Goal: Task Accomplishment & Management: Complete application form

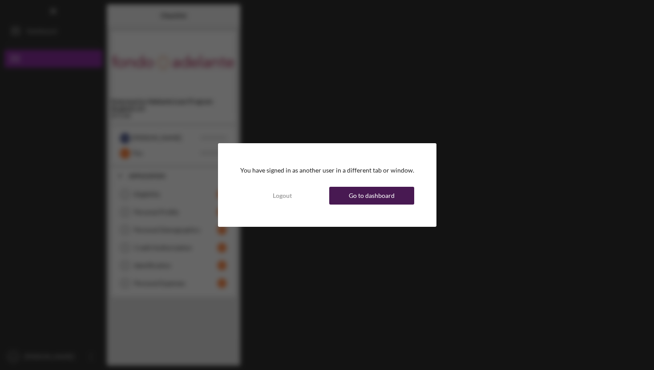
click at [357, 197] on div "Go to dashboard" at bounding box center [372, 196] width 46 height 18
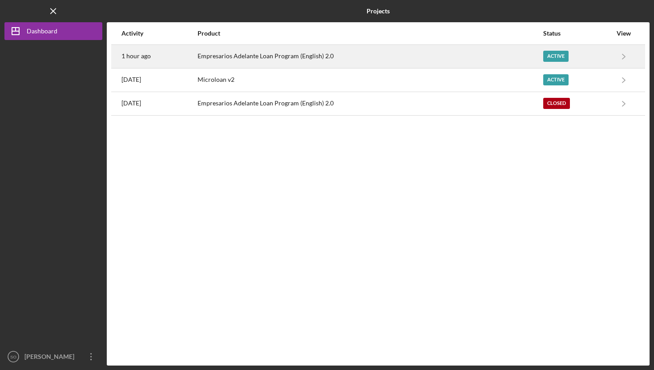
click at [363, 53] on div "Empresarios Adelante Loan Program (English) 2.0" at bounding box center [370, 56] width 345 height 22
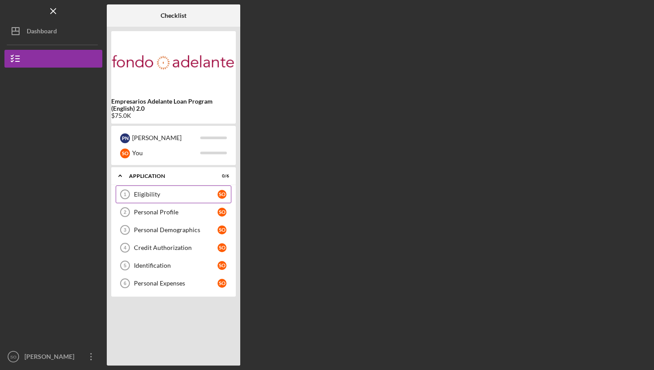
click at [166, 199] on link "Eligibility 1 Eligibility S O" at bounding box center [174, 195] width 116 height 18
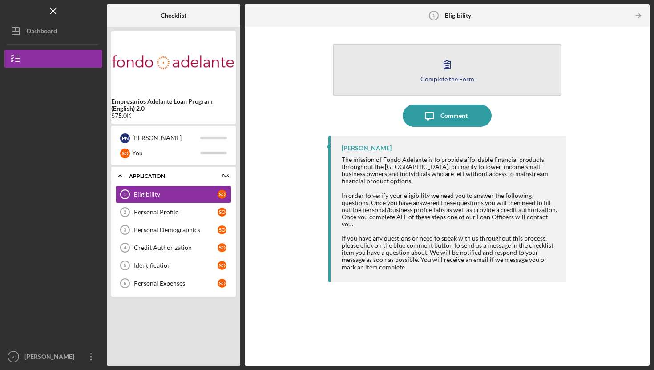
click at [436, 65] on button "Complete the Form Form" at bounding box center [447, 70] width 229 height 51
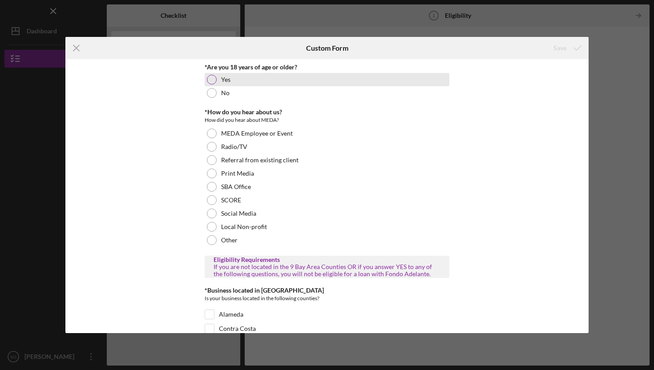
click at [217, 76] on div "Yes" at bounding box center [327, 79] width 245 height 13
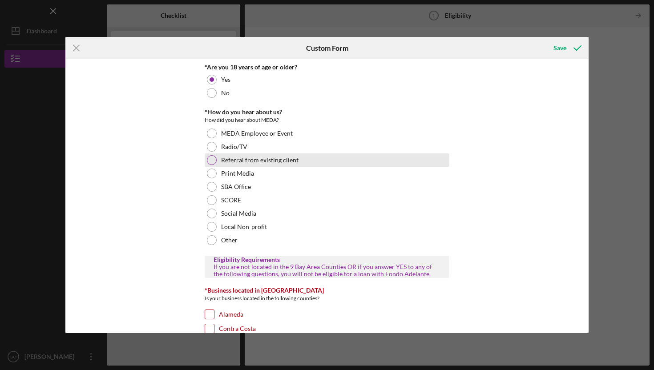
click at [211, 162] on div at bounding box center [212, 160] width 10 height 10
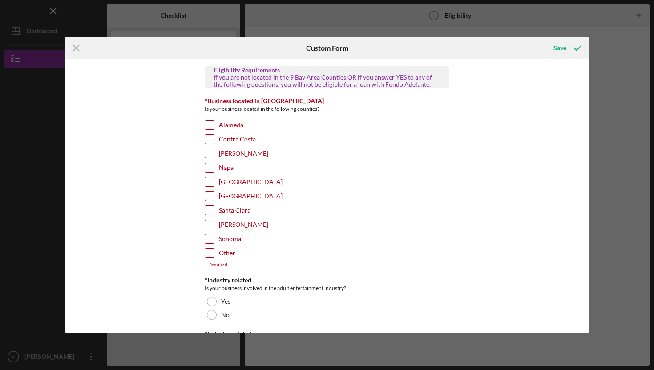
scroll to position [191, 0]
click at [208, 179] on input "[GEOGRAPHIC_DATA]" at bounding box center [209, 181] width 9 height 9
checkbox input "true"
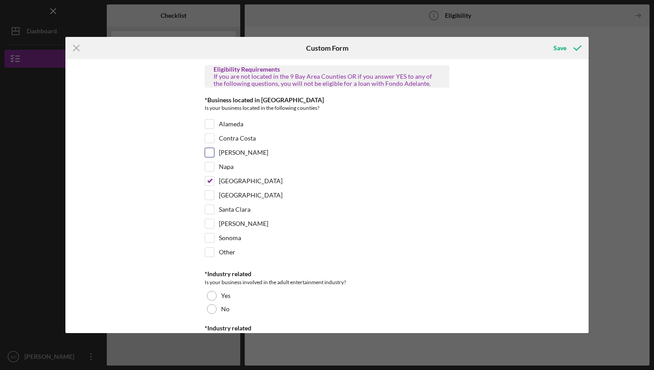
click at [213, 149] on div at bounding box center [210, 153] width 10 height 10
click at [208, 158] on div "[PERSON_NAME]" at bounding box center [327, 155] width 245 height 14
click at [209, 153] on input "[PERSON_NAME]" at bounding box center [209, 152] width 9 height 9
checkbox input "true"
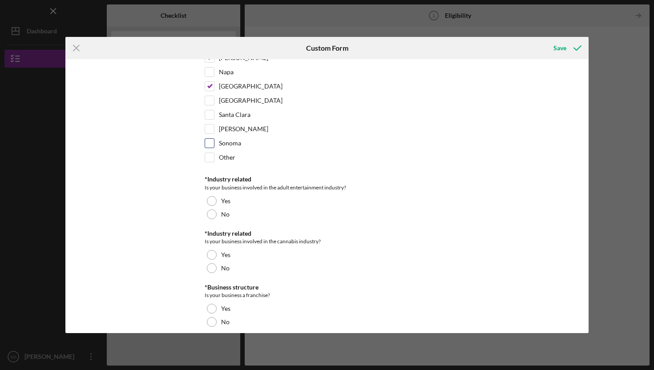
scroll to position [286, 0]
click at [209, 209] on div at bounding box center [212, 214] width 10 height 10
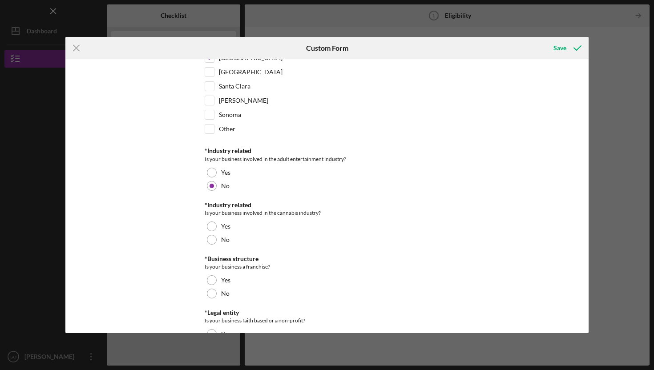
scroll to position [348, 0]
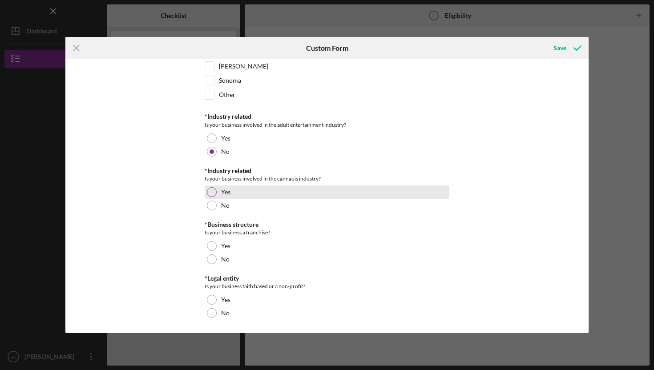
click at [209, 199] on div "Yes" at bounding box center [327, 192] width 245 height 13
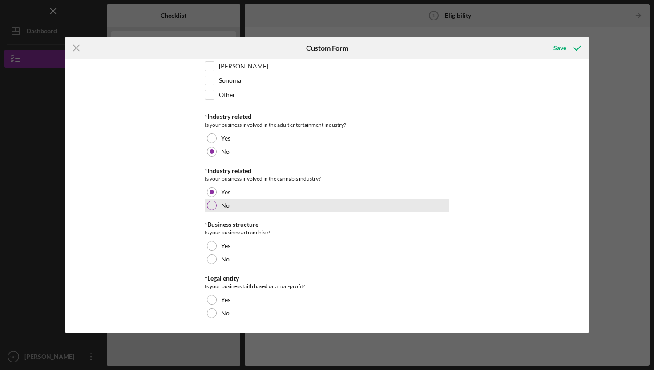
click at [210, 203] on div at bounding box center [212, 206] width 10 height 10
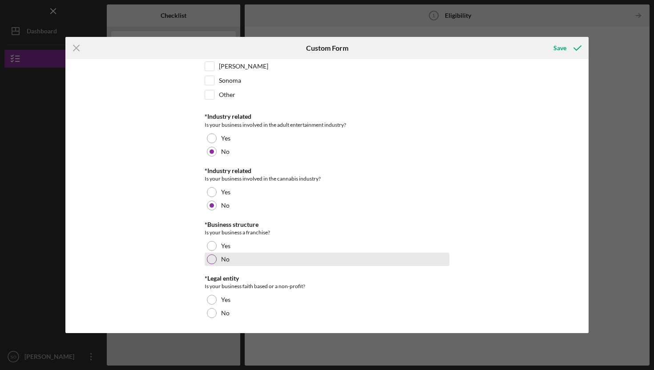
click at [211, 259] on div at bounding box center [212, 260] width 10 height 10
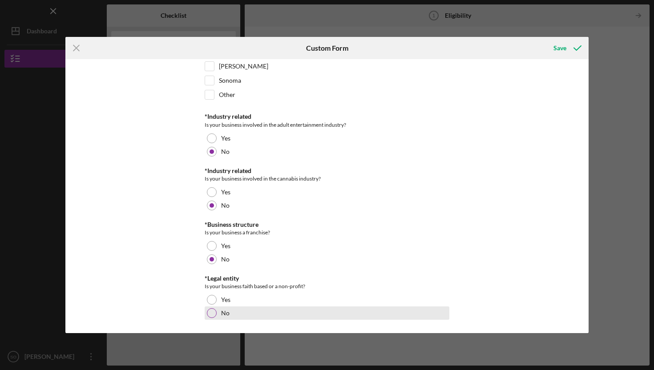
click at [212, 311] on div at bounding box center [212, 313] width 10 height 10
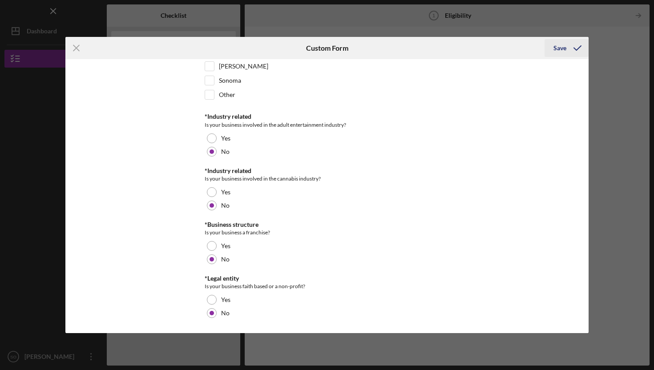
click at [564, 46] on div "Save" at bounding box center [560, 48] width 13 height 18
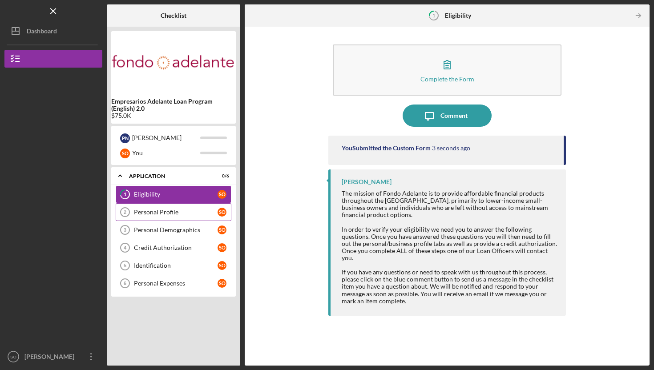
click at [166, 213] on div "Personal Profile" at bounding box center [176, 212] width 84 height 7
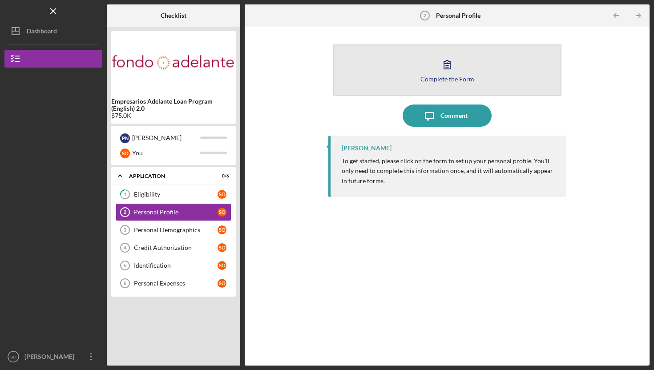
click at [379, 82] on button "Complete the Form Form" at bounding box center [447, 70] width 229 height 51
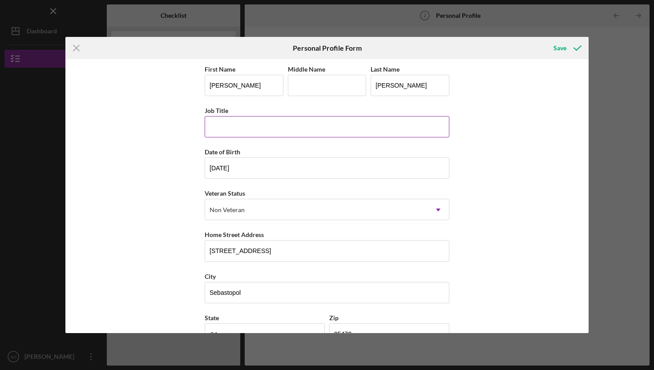
click at [260, 127] on input "Job Title" at bounding box center [327, 126] width 245 height 21
type input "Dental Assistant"
click at [252, 163] on input "[DATE]" at bounding box center [327, 168] width 245 height 21
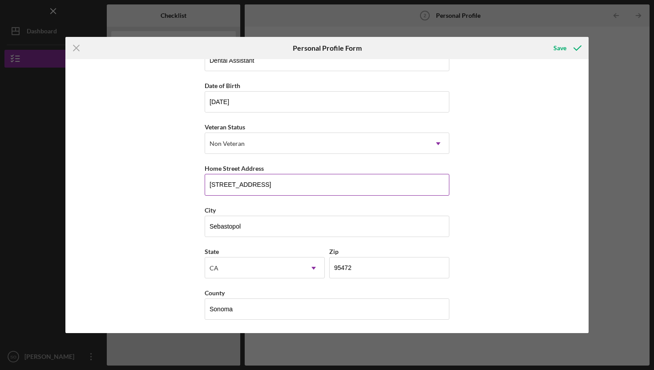
click at [283, 187] on input "[STREET_ADDRESS]" at bounding box center [327, 184] width 245 height 21
drag, startPoint x: 283, startPoint y: 187, endPoint x: 201, endPoint y: 179, distance: 82.2
click at [201, 179] on div "First Name [PERSON_NAME] Middle Name Last Name [PERSON_NAME] Job Title Dental A…" at bounding box center [326, 196] width 523 height 274
type input "[STREET_ADDRESS][PERSON_NAME]"
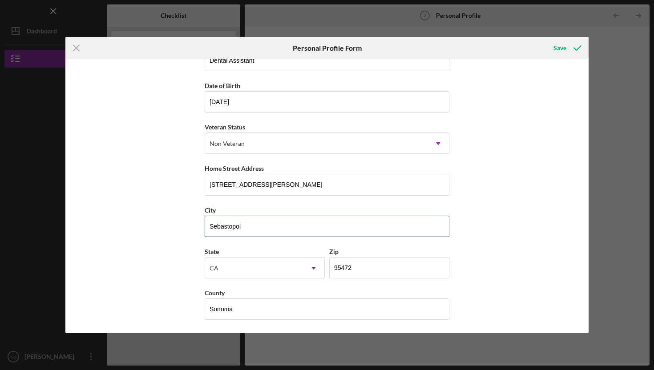
drag, startPoint x: 257, startPoint y: 228, endPoint x: 192, endPoint y: 232, distance: 65.1
click at [192, 232] on div "First Name [PERSON_NAME] Middle Name Last Name [PERSON_NAME] Job Title Dental A…" at bounding box center [326, 196] width 523 height 274
type input "S"
type input "[GEOGRAPHIC_DATA]"
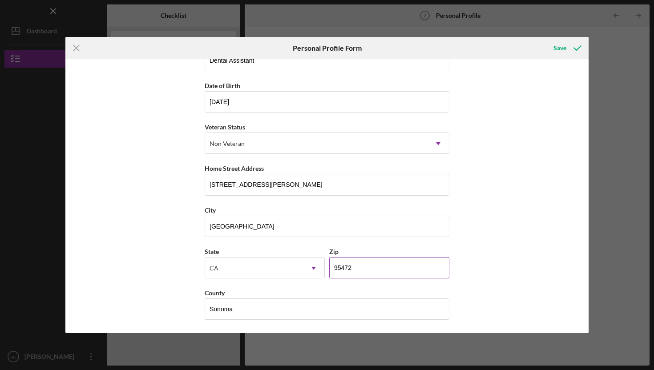
drag, startPoint x: 365, startPoint y: 274, endPoint x: 330, endPoint y: 266, distance: 35.2
click at [330, 266] on input "95472" at bounding box center [389, 267] width 120 height 21
type input "94928"
click at [331, 243] on div "First Name [PERSON_NAME] Middle Name Last Name [PERSON_NAME] Job Title Dental A…" at bounding box center [327, 163] width 245 height 332
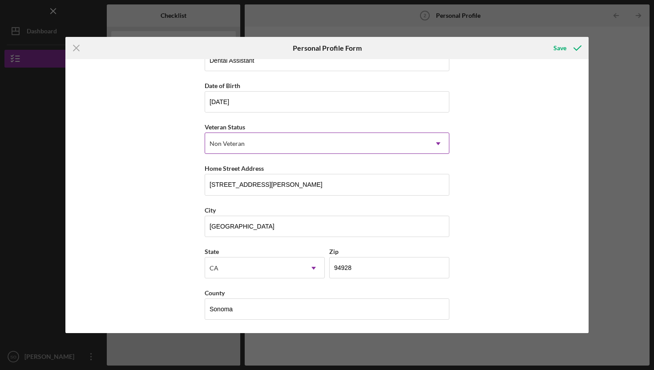
click at [379, 149] on div "Non Veteran" at bounding box center [316, 144] width 223 height 20
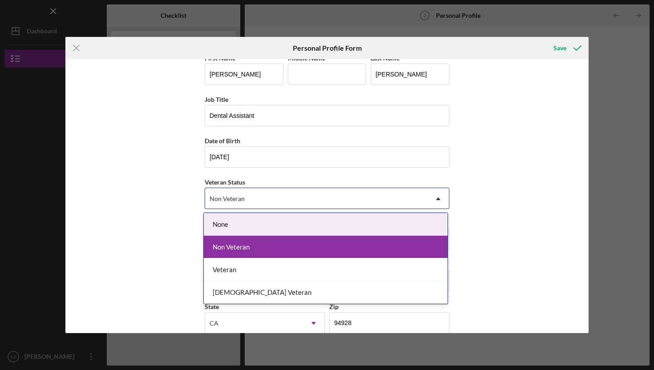
click at [367, 188] on div "Non Veteran Icon/Dropdown Arrow" at bounding box center [327, 198] width 245 height 21
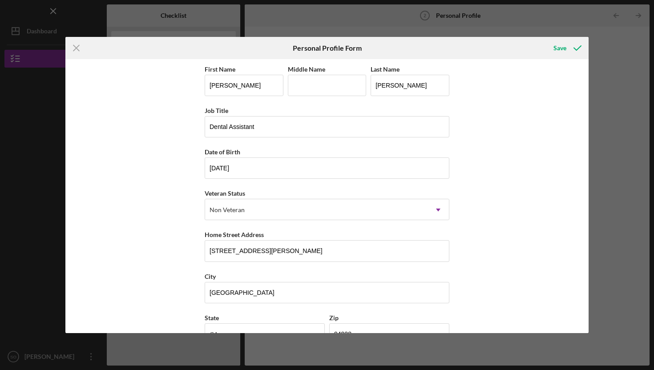
scroll to position [66, 0]
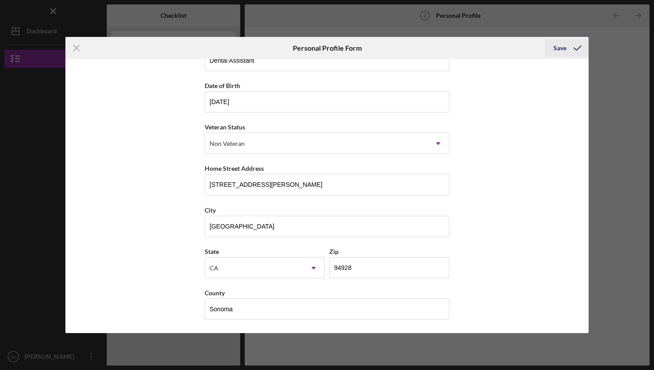
click at [583, 46] on icon "submit" at bounding box center [578, 48] width 22 height 22
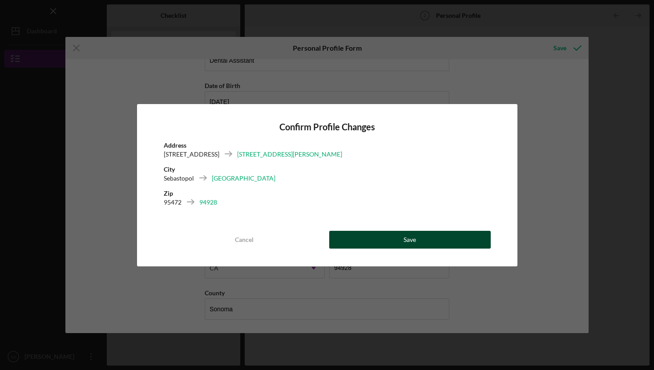
click at [382, 235] on button "Save" at bounding box center [410, 240] width 162 height 18
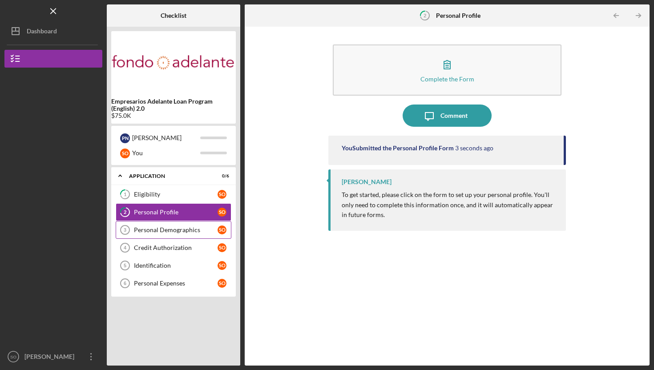
click at [191, 233] on div "Personal Demographics" at bounding box center [176, 230] width 84 height 7
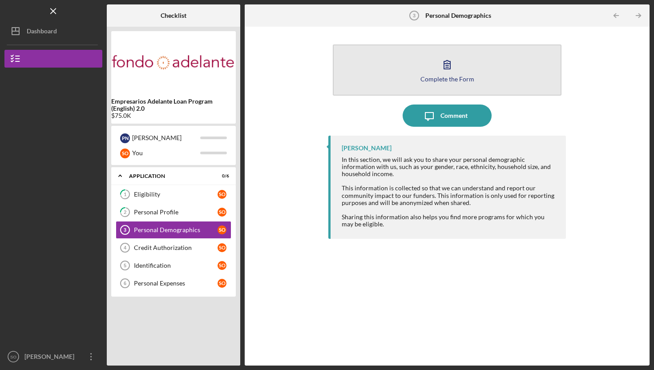
click at [394, 73] on button "Complete the Form Form" at bounding box center [447, 70] width 229 height 51
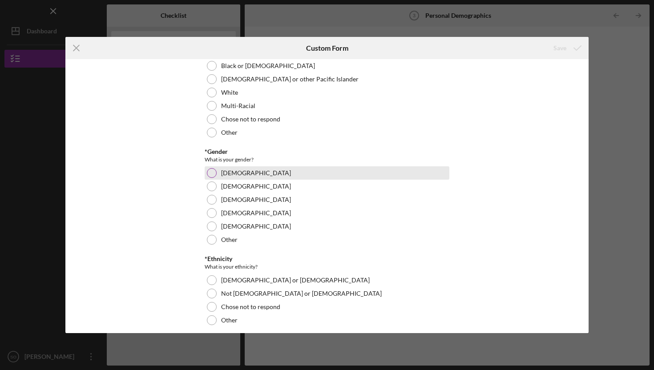
scroll to position [83, 0]
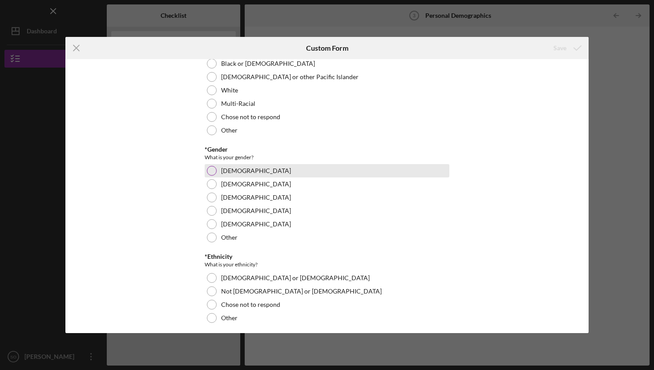
click at [238, 176] on div "[DEMOGRAPHIC_DATA]" at bounding box center [327, 170] width 245 height 13
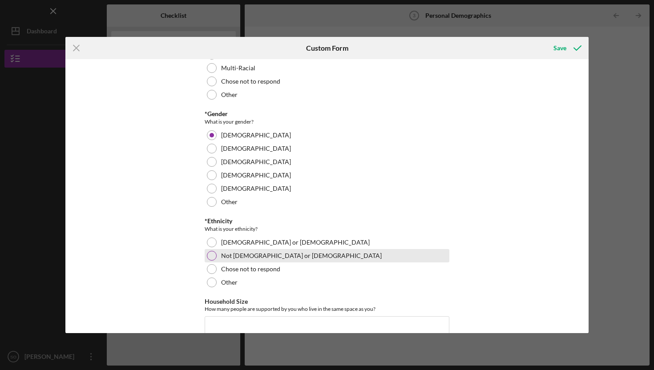
scroll to position [126, 0]
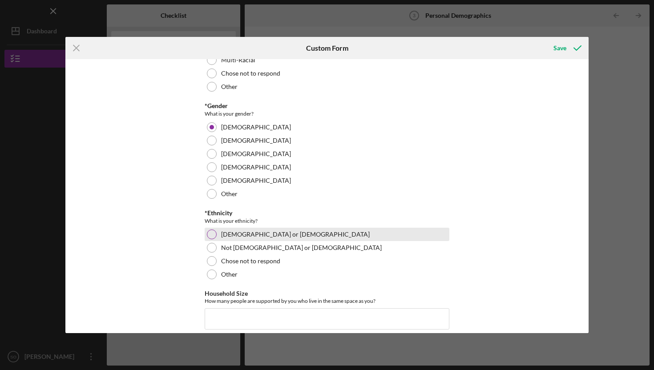
click at [228, 231] on div "[DEMOGRAPHIC_DATA] or [DEMOGRAPHIC_DATA]" at bounding box center [327, 234] width 245 height 13
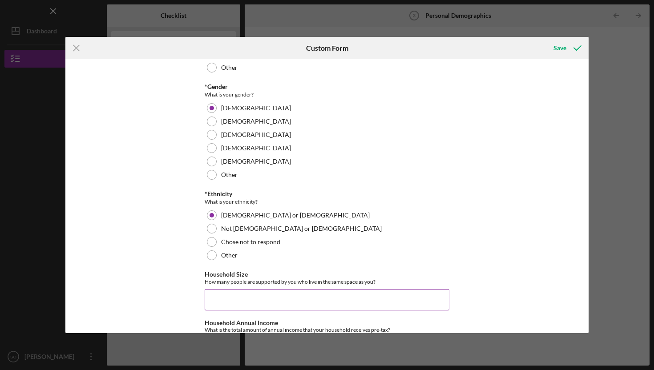
click at [219, 302] on input "Household Size" at bounding box center [327, 299] width 245 height 21
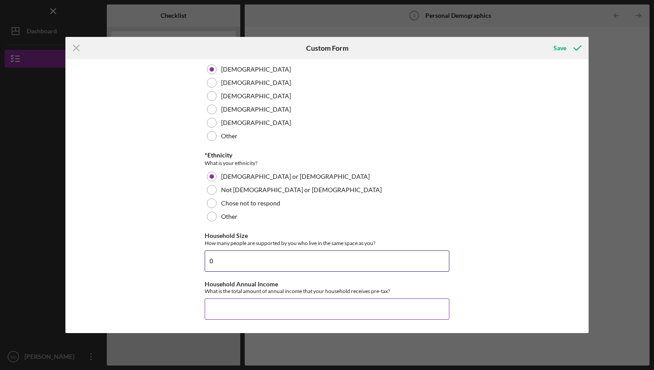
type input "0"
click at [230, 300] on input "Household Annual Income" at bounding box center [327, 309] width 245 height 21
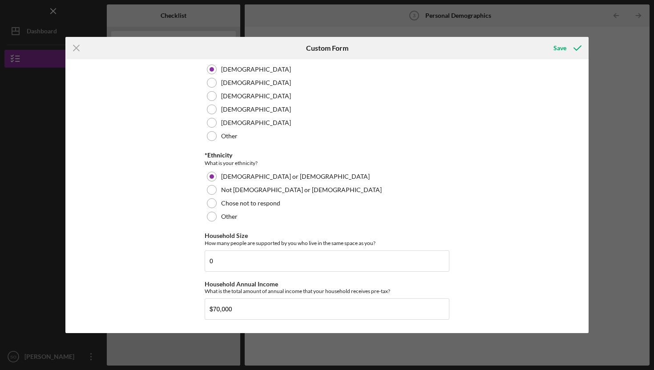
click at [183, 266] on div "Demographic Information *Race What is your race? [DEMOGRAPHIC_DATA] or [US_STAT…" at bounding box center [326, 196] width 523 height 274
click at [218, 312] on input "$70,000" at bounding box center [327, 309] width 245 height 21
type input "$80,000"
click at [181, 292] on div "Demographic Information *Race What is your race? [DEMOGRAPHIC_DATA] or [US_STAT…" at bounding box center [326, 196] width 523 height 274
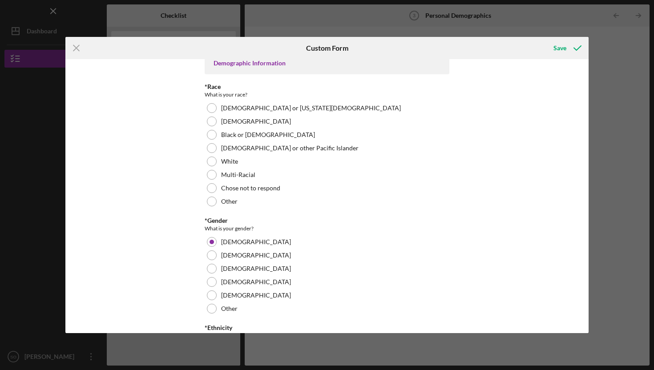
scroll to position [0, 0]
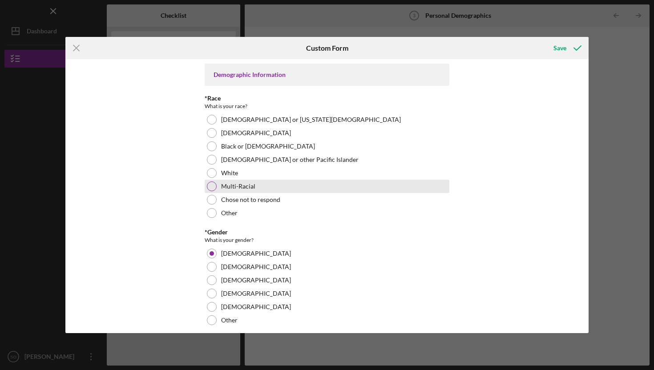
click at [210, 181] on div "Multi-Racial" at bounding box center [327, 186] width 245 height 13
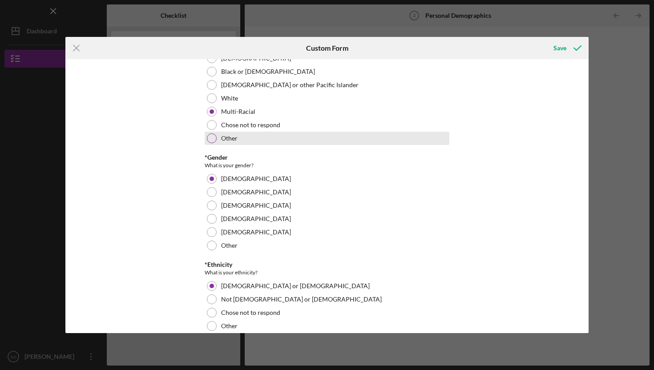
scroll to position [184, 0]
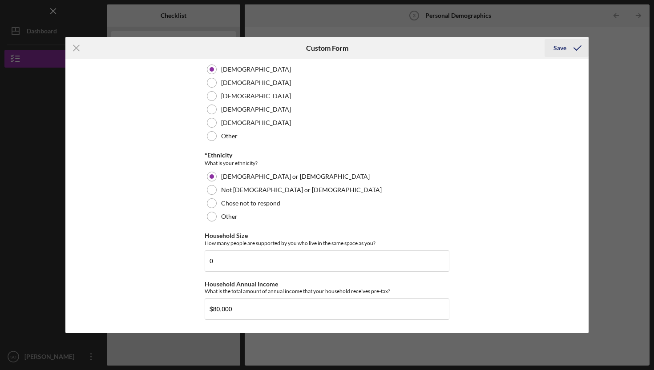
click at [572, 49] on icon "submit" at bounding box center [578, 48] width 22 height 22
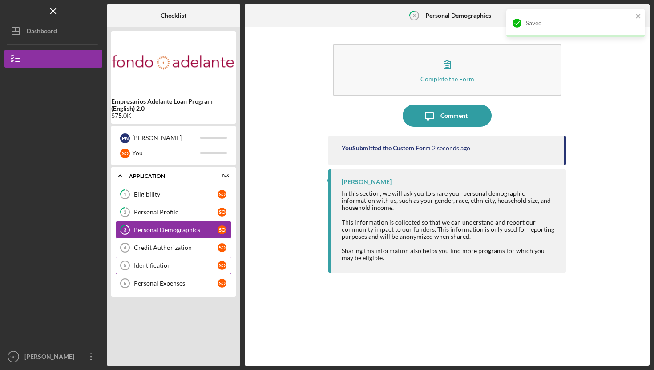
click at [166, 263] on div "Identification" at bounding box center [176, 265] width 84 height 7
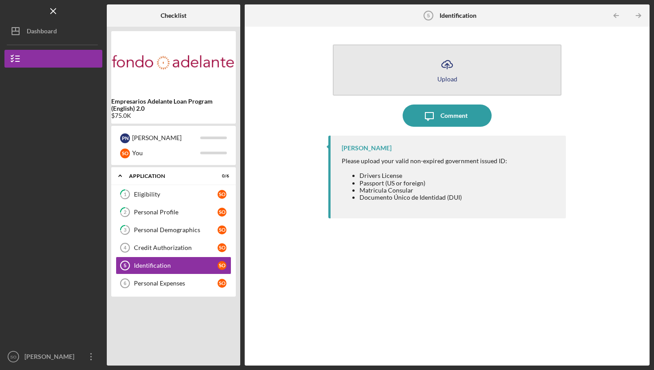
click at [442, 72] on icon "Icon/Upload" at bounding box center [447, 64] width 22 height 22
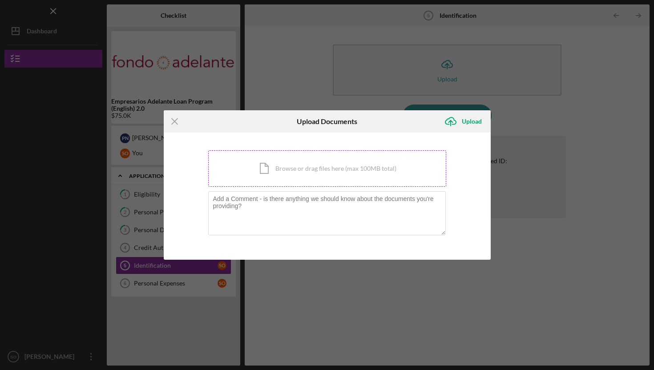
click at [307, 173] on div "Icon/Document Browse or drag files here (max 100MB total) Tap to choose files o…" at bounding box center [327, 168] width 238 height 37
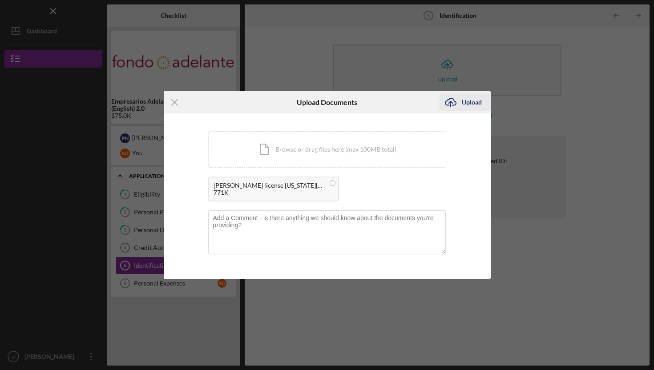
click at [473, 99] on div "Upload" at bounding box center [472, 102] width 20 height 18
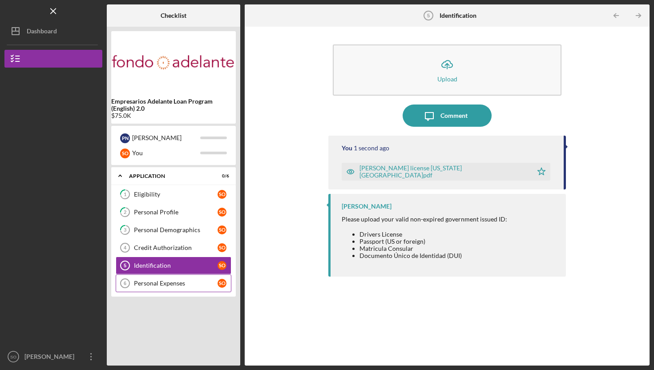
click at [180, 282] on div "Personal Expenses" at bounding box center [176, 283] width 84 height 7
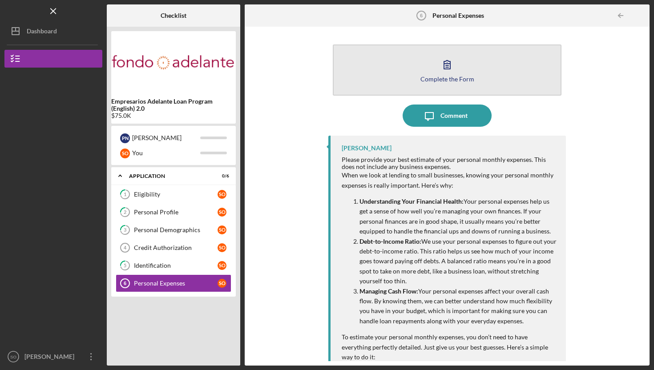
click at [423, 76] on div "Complete the Form" at bounding box center [448, 79] width 54 height 7
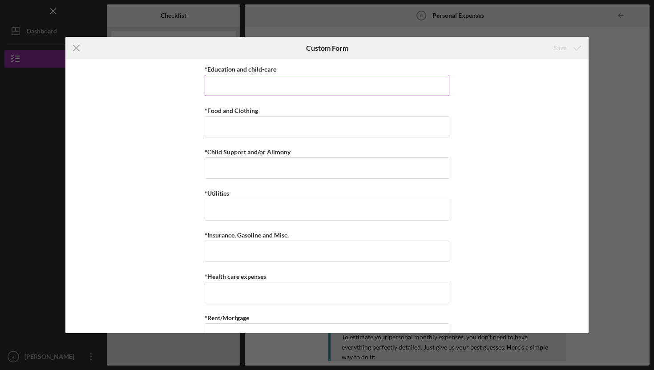
click at [379, 82] on input "*Education and child-care" at bounding box center [327, 85] width 245 height 21
type input "$100"
click at [340, 123] on input "*Food and Clothing" at bounding box center [327, 126] width 245 height 21
type input "$150"
click at [270, 166] on input "*Child Support and/or Alimony" at bounding box center [327, 168] width 245 height 21
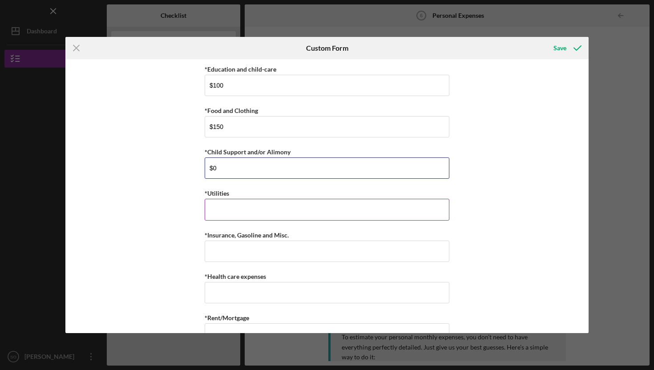
type input "$0"
click at [243, 214] on input "*Utilities" at bounding box center [327, 209] width 245 height 21
type input "$100"
click at [235, 250] on input "*Insurance, Gasoline and Misc." at bounding box center [327, 251] width 245 height 21
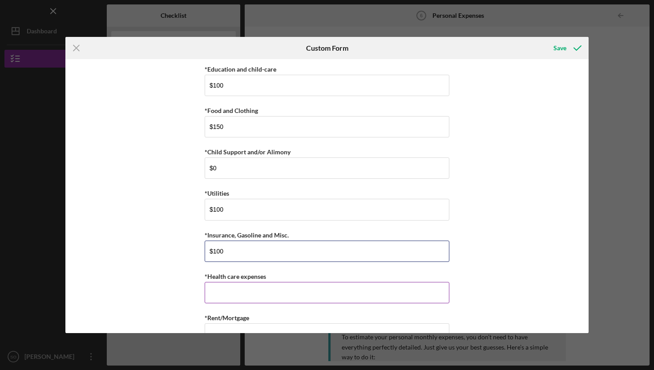
type input "$100"
click at [219, 292] on input "*Health care expenses" at bounding box center [327, 292] width 245 height 21
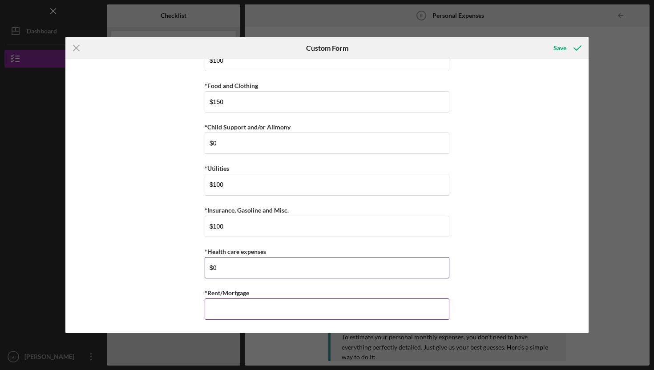
type input "$0"
click at [220, 312] on input "*Rent/Mortgage" at bounding box center [327, 309] width 245 height 21
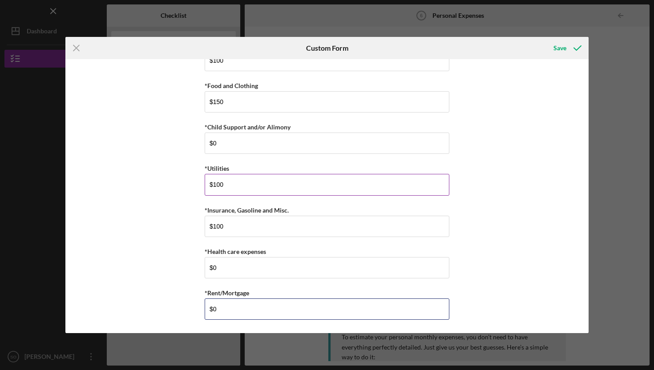
scroll to position [0, 0]
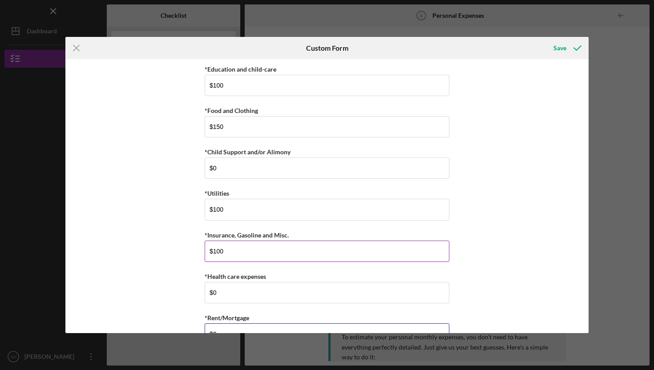
type input "$0"
click at [219, 252] on input "$100" at bounding box center [327, 251] width 245 height 21
click at [228, 261] on input "$150" at bounding box center [327, 251] width 245 height 21
type input "$150"
click at [227, 85] on input "$100" at bounding box center [327, 85] width 245 height 21
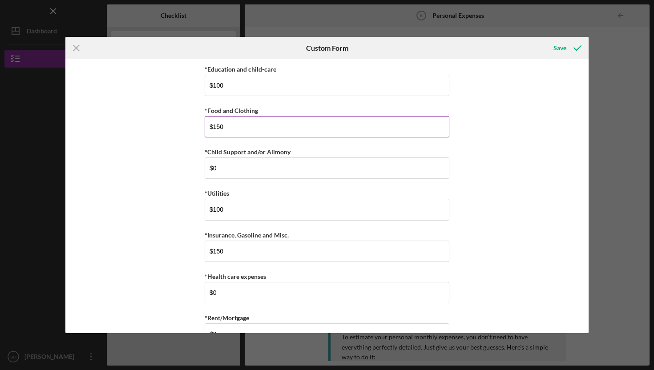
click at [228, 119] on input "$150" at bounding box center [327, 126] width 245 height 21
click at [218, 126] on input "$150" at bounding box center [327, 126] width 245 height 21
type input "$100"
click at [232, 204] on input "$100" at bounding box center [327, 209] width 245 height 21
type input "$0"
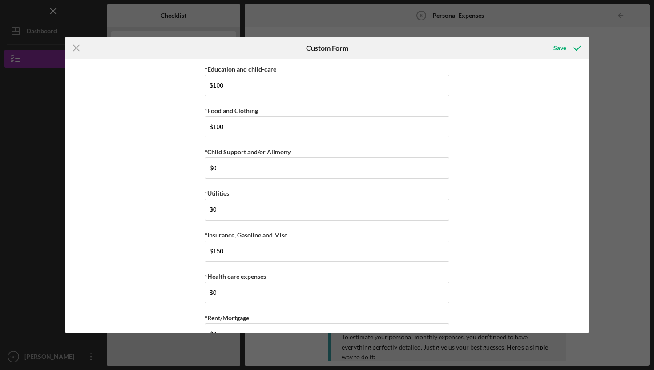
click at [220, 227] on div "*Education and child-care $100 *Food and Clothing $100 *Child Support and/or Al…" at bounding box center [327, 209] width 245 height 290
click at [567, 55] on icon "submit" at bounding box center [578, 48] width 22 height 22
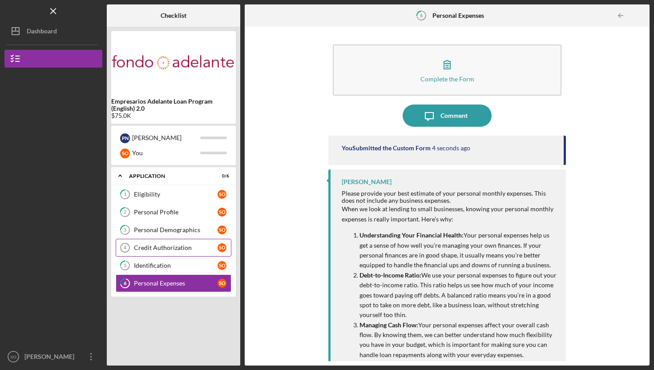
click at [175, 253] on link "Credit Authorization 4 Credit Authorization S O" at bounding box center [174, 248] width 116 height 18
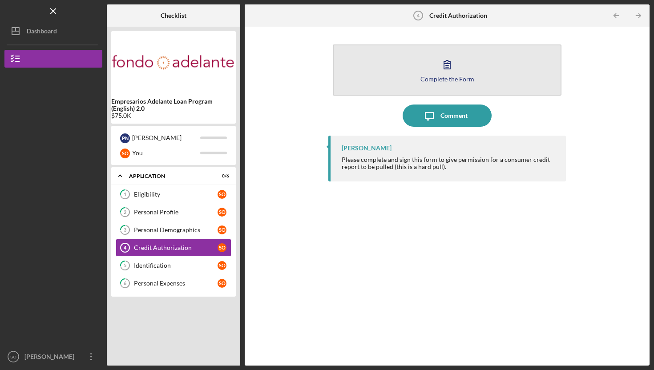
click at [422, 47] on button "Complete the Form Form" at bounding box center [447, 70] width 229 height 51
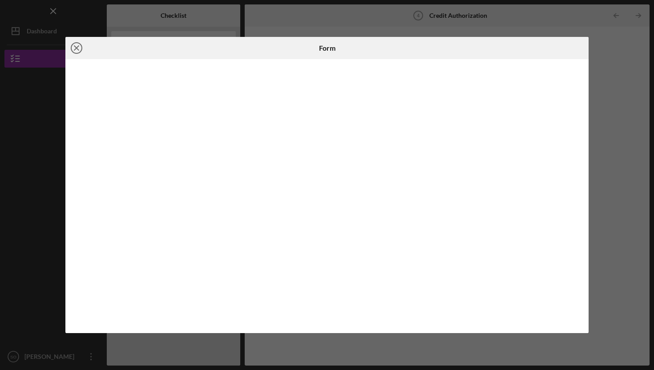
click at [71, 50] on circle at bounding box center [76, 48] width 11 height 11
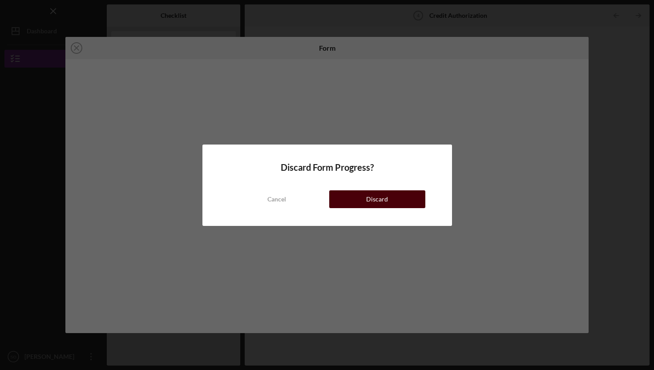
click at [344, 201] on button "Discard" at bounding box center [377, 200] width 96 height 18
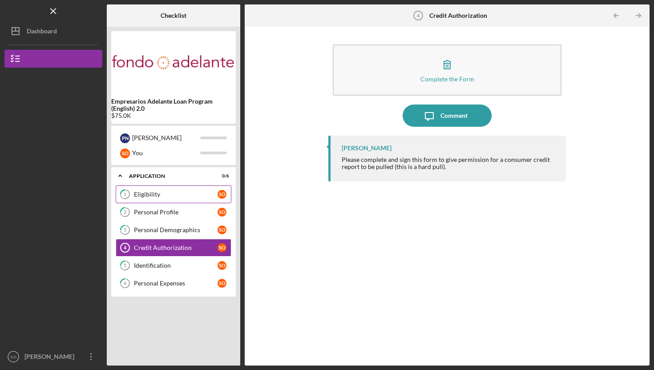
click at [158, 199] on link "1 Eligibility S O" at bounding box center [174, 195] width 116 height 18
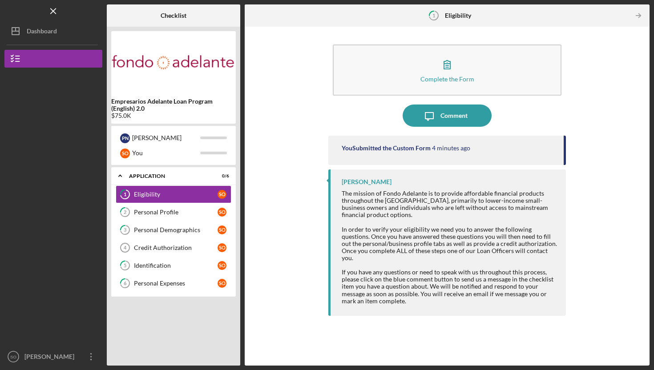
click at [183, 112] on b "Empresarios Adelante Loan Program (English) 2.0" at bounding box center [173, 105] width 125 height 14
click at [201, 248] on div "Credit Authorization" at bounding box center [176, 247] width 84 height 7
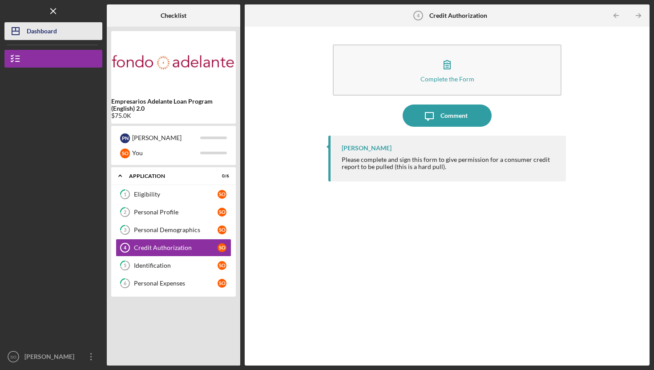
click at [79, 38] on button "Icon/Dashboard Dashboard" at bounding box center [53, 31] width 98 height 18
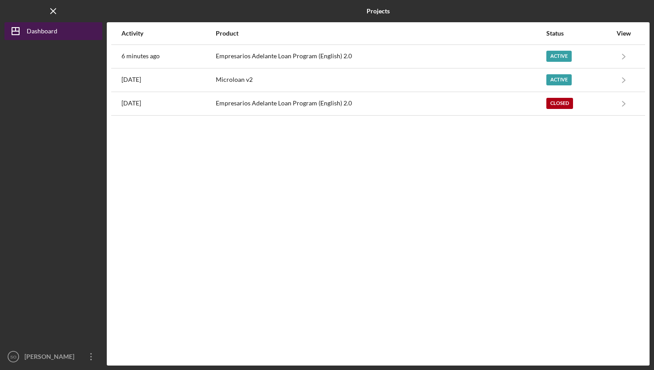
click at [83, 33] on button "Icon/Dashboard Dashboard" at bounding box center [53, 31] width 98 height 18
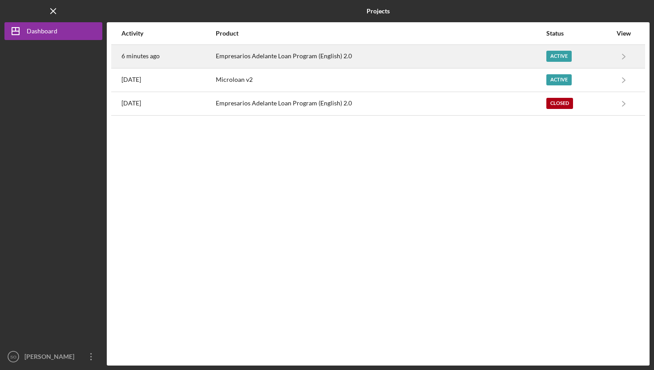
click at [203, 48] on div "6 minutes ago" at bounding box center [168, 56] width 93 height 22
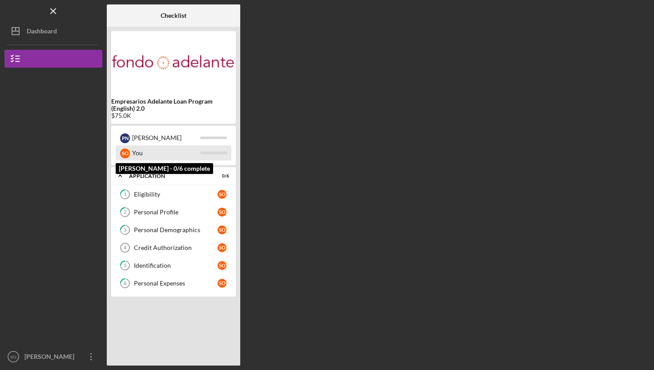
click at [150, 154] on div "You" at bounding box center [166, 153] width 68 height 15
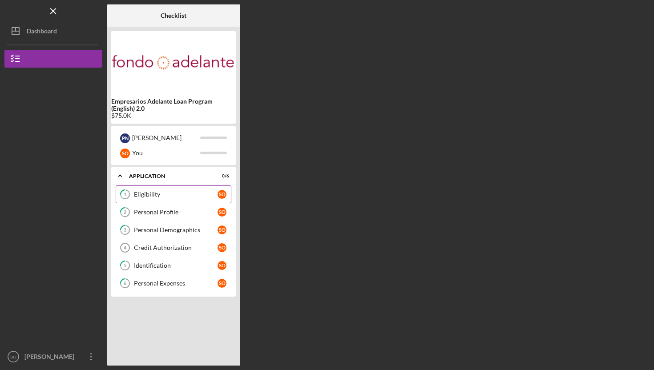
click at [154, 191] on div "Eligibility" at bounding box center [176, 194] width 84 height 7
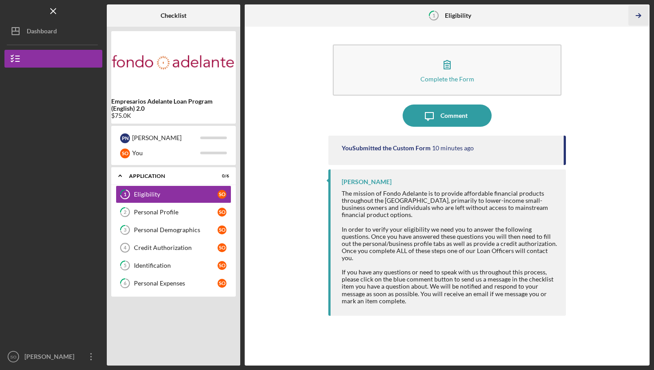
click at [641, 21] on icon "Icon/Table Pagination Arrow" at bounding box center [639, 16] width 20 height 20
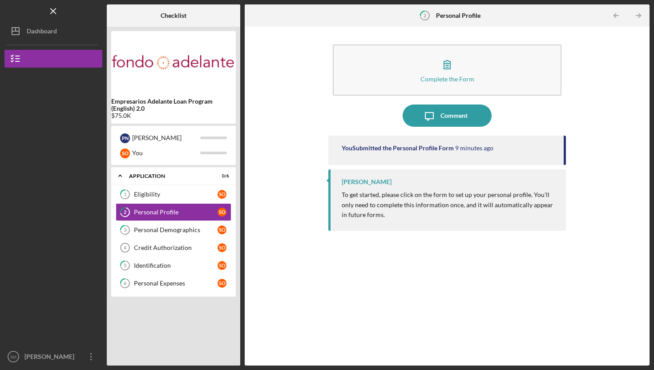
click at [641, 21] on icon "Icon/Table Pagination Arrow" at bounding box center [639, 16] width 20 height 20
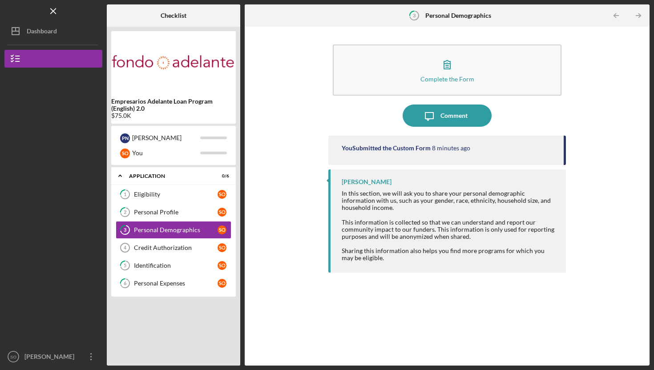
click at [40, 7] on div "Logo-Reversed Created with Sketch. Icon/Menu Close" at bounding box center [53, 11] width 98 height 22
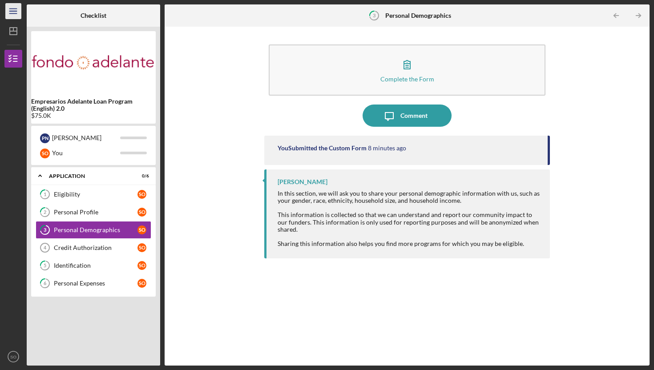
click at [16, 8] on icon "Icon/Menu" at bounding box center [14, 11] width 20 height 20
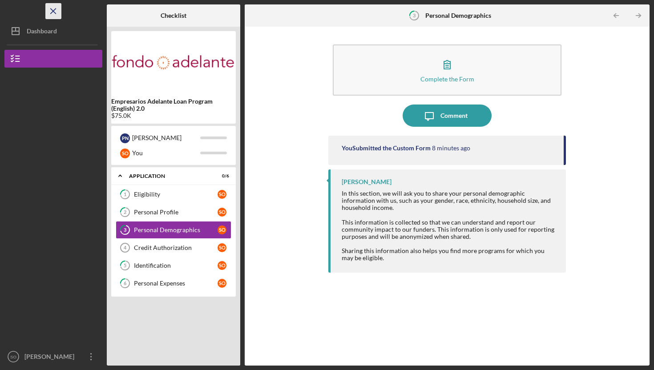
click at [45, 7] on icon "Icon/Menu Close" at bounding box center [54, 11] width 20 height 20
